Goal: Information Seeking & Learning: Learn about a topic

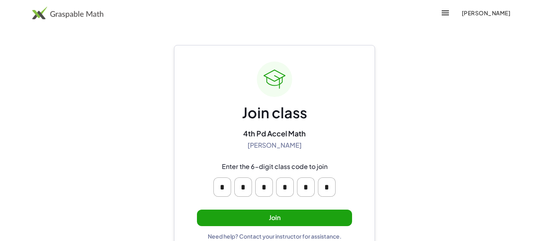
click at [281, 219] on button "Join" at bounding box center [274, 217] width 155 height 16
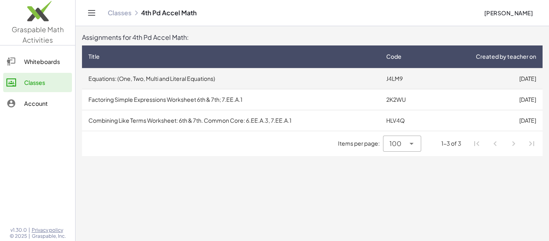
click at [418, 82] on td "J4LM9" at bounding box center [405, 78] width 50 height 21
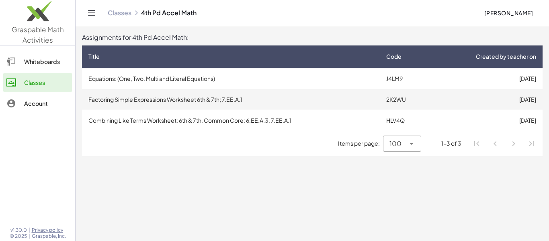
click at [172, 103] on td "Factoring Simple Expressions Worksheet 6th & 7th; 7.EE.A.1" at bounding box center [231, 99] width 298 height 21
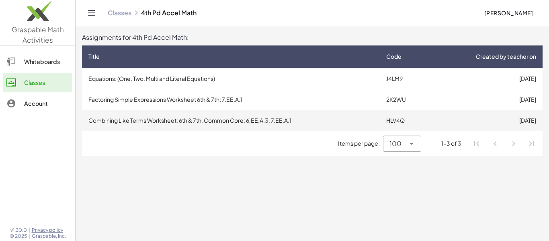
click at [176, 115] on td "Combining Like Terms Worksheet: 6th & 7th. Common Core: 6.EE.A.3, 7.EE.A.1" at bounding box center [231, 120] width 298 height 21
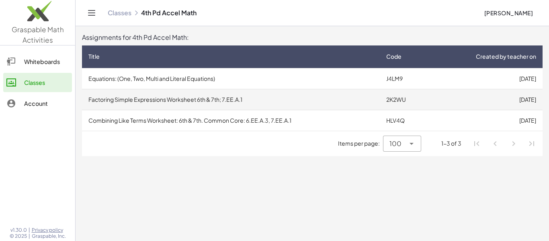
click at [185, 95] on td "Factoring Simple Expressions Worksheet 6th & 7th; 7.EE.A.1" at bounding box center [231, 99] width 298 height 21
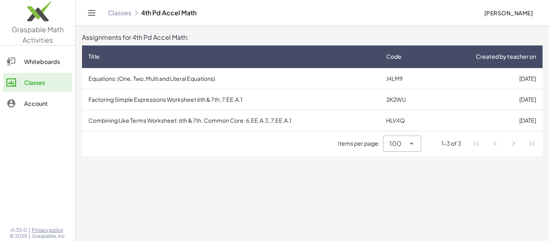
click at [243, 184] on main "Assignments for 4th Pd Accel Math: Title Code Created by teacher on Equations: …" at bounding box center [313, 120] width 474 height 241
